Goal: Check status: Check status

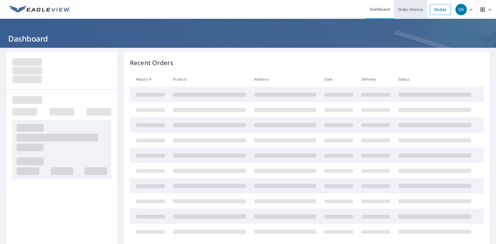
click at [410, 12] on link "Order History" at bounding box center [410, 9] width 33 height 19
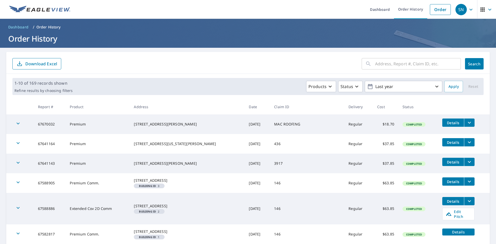
click at [389, 65] on input "text" at bounding box center [418, 64] width 86 height 14
type input "m&n"
click button "Search" at bounding box center [474, 63] width 19 height 11
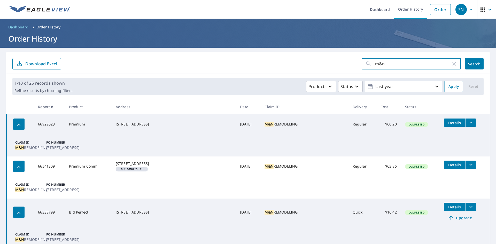
drag, startPoint x: 389, startPoint y: 67, endPoint x: 349, endPoint y: 66, distance: 40.1
click at [349, 66] on form "m&n ​ Search Download Excel" at bounding box center [247, 63] width 471 height 11
type input "654"
click button "Search" at bounding box center [474, 63] width 19 height 11
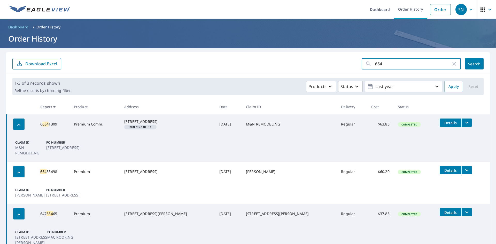
click at [385, 63] on input "654" at bounding box center [413, 64] width 76 height 14
type input "6"
click at [394, 65] on input "text" at bounding box center [418, 64] width 86 height 14
type input "5700 [PERSON_NAME]"
click button "Search" at bounding box center [474, 63] width 19 height 11
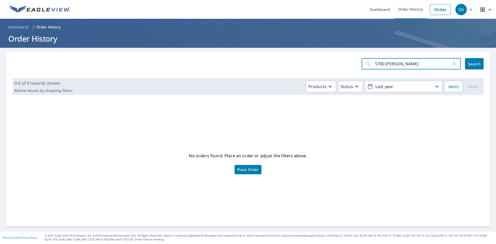
drag, startPoint x: 396, startPoint y: 67, endPoint x: 336, endPoint y: 67, distance: 60.2
click at [336, 67] on form "5700 [PERSON_NAME] ​ Search" at bounding box center [247, 63] width 471 height 11
type input "5495"
click button "Search" at bounding box center [474, 63] width 19 height 11
drag, startPoint x: 393, startPoint y: 66, endPoint x: 368, endPoint y: 66, distance: 25.1
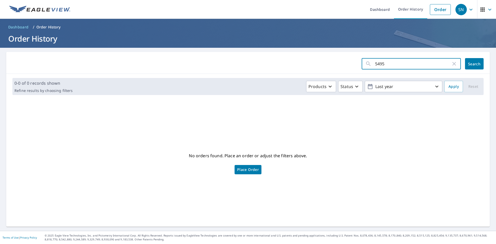
click at [368, 66] on div "5495 ​" at bounding box center [411, 63] width 99 height 11
type input "[PERSON_NAME]"
click button "Search" at bounding box center [474, 63] width 19 height 11
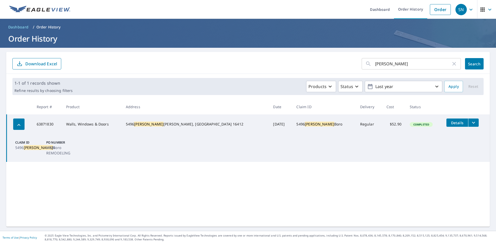
click at [470, 124] on icon "filesDropdownBtn-63871830" at bounding box center [473, 123] width 6 height 6
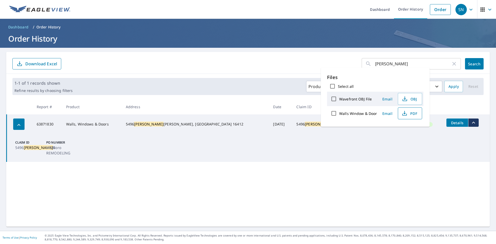
click at [413, 113] on span "PDF" at bounding box center [409, 113] width 17 height 6
